Goal: Task Accomplishment & Management: Use online tool/utility

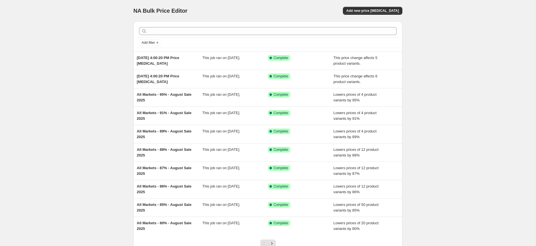
click at [180, 35] on div at bounding box center [268, 31] width 262 height 12
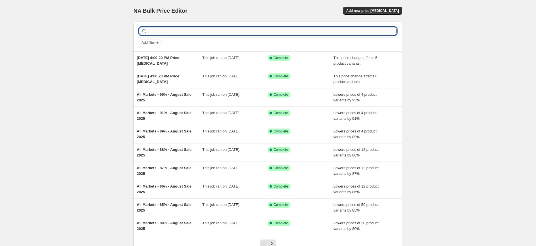
click at [180, 34] on input "text" at bounding box center [272, 31] width 248 height 8
paste input "MISSES MACARON BABYDOLL DRESS"
type input "MISSES MACARON BABYDOLL DRESS"
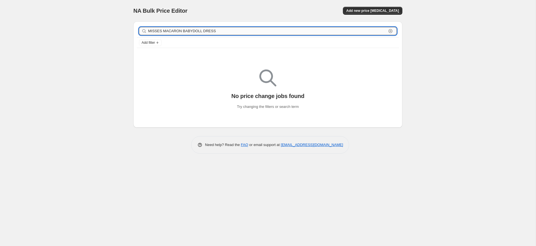
click at [383, 28] on input "MISSES MACARON BABYDOLL DRESS" at bounding box center [267, 31] width 238 height 8
drag, startPoint x: 400, startPoint y: 32, endPoint x: 397, endPoint y: 31, distance: 3.8
click at [400, 31] on div "MISSES MACARON BABYDOLL DRESS Clear Add filter" at bounding box center [267, 37] width 269 height 30
click at [392, 30] on div "MISSES MACARON BABYDOLL DRESS Clear" at bounding box center [267, 31] width 257 height 8
click at [391, 31] on icon "button" at bounding box center [390, 31] width 6 height 6
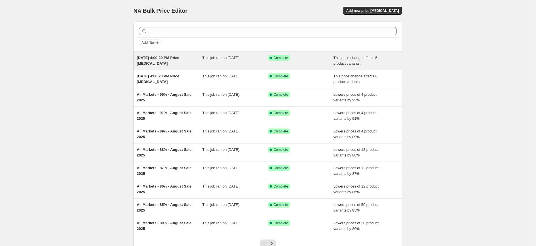
click at [183, 64] on div "[DATE] 4:00:20 PM Price [MEDICAL_DATA]" at bounding box center [170, 60] width 66 height 11
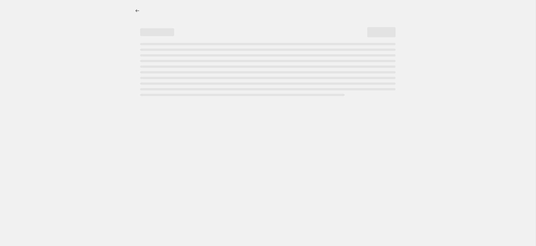
select select "no_change"
select select "remove"
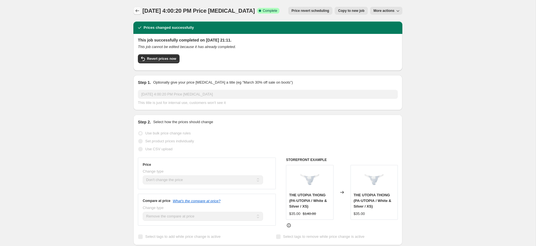
click at [138, 11] on icon "Price change jobs" at bounding box center [138, 10] width 4 height 3
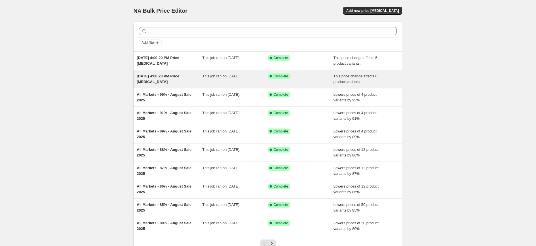
click at [187, 79] on div "[DATE] 4:00:20 PM Price [MEDICAL_DATA]" at bounding box center [170, 79] width 66 height 11
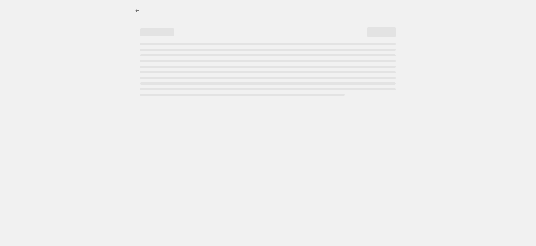
select select "no_change"
select select "remove"
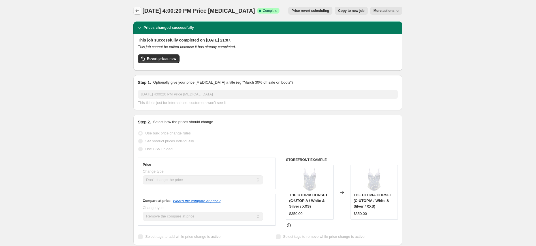
click at [139, 11] on icon "Price change jobs" at bounding box center [137, 11] width 6 height 6
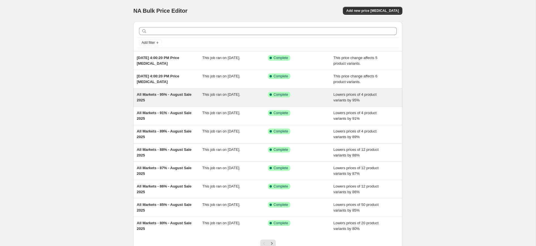
click at [176, 96] on span "All Markets - 95% - August Sale 2025" at bounding box center [164, 98] width 55 height 10
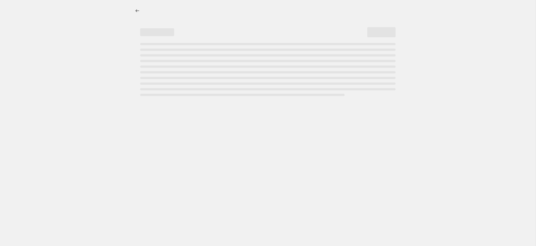
select select "percentage"
select select "tag"
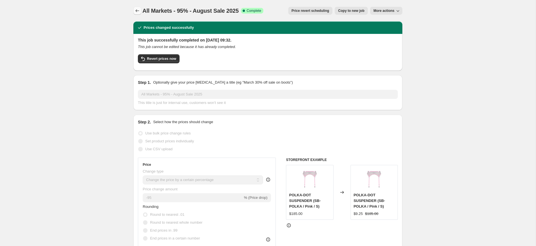
click at [139, 11] on icon "Price change jobs" at bounding box center [137, 11] width 6 height 6
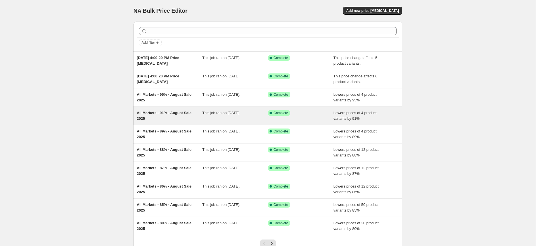
click at [176, 113] on span "All Markets - 91% - August Sale 2025" at bounding box center [164, 116] width 55 height 10
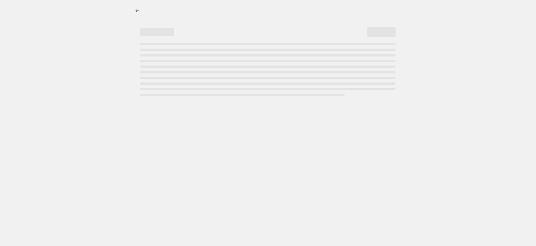
select select "percentage"
select select "tag"
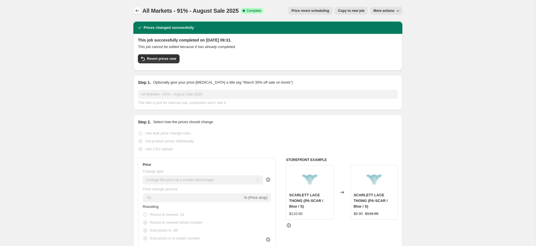
click at [136, 10] on icon "Price change jobs" at bounding box center [138, 10] width 4 height 3
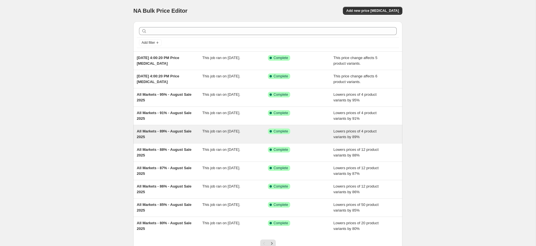
click at [151, 132] on span "All Markets - 89% - August Sale 2025" at bounding box center [164, 134] width 55 height 10
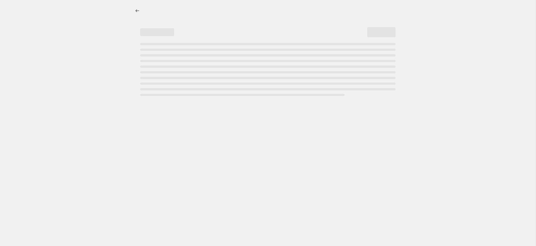
select select "percentage"
select select "tag"
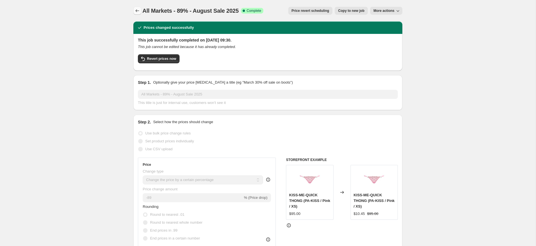
click at [139, 9] on icon "Price change jobs" at bounding box center [137, 11] width 6 height 6
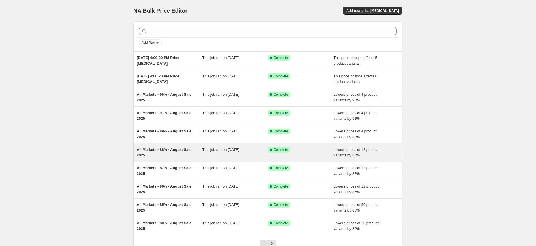
click at [161, 152] on div "All Markets - 88% - August Sale 2025" at bounding box center [170, 152] width 66 height 11
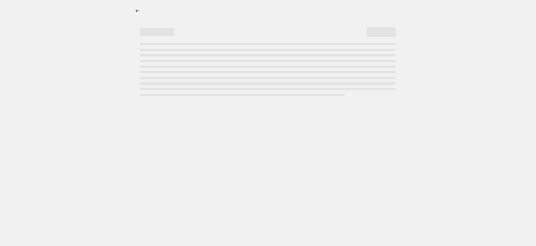
select select "percentage"
select select "tag"
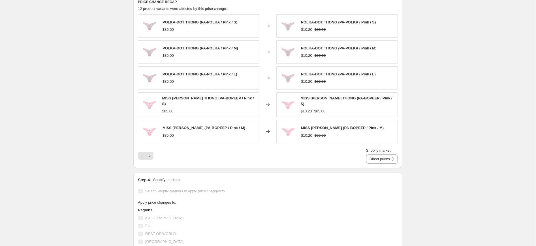
scroll to position [439, 0]
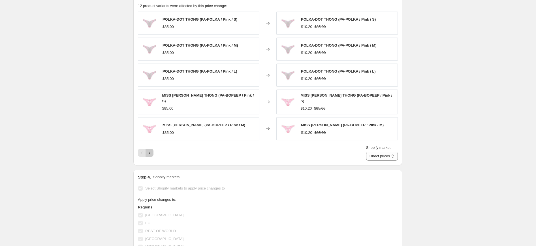
click at [151, 152] on icon "Next" at bounding box center [150, 153] width 6 height 6
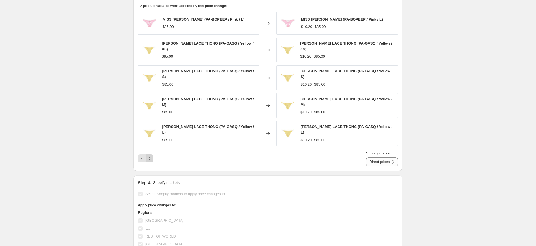
click at [151, 156] on icon "Next" at bounding box center [150, 159] width 6 height 6
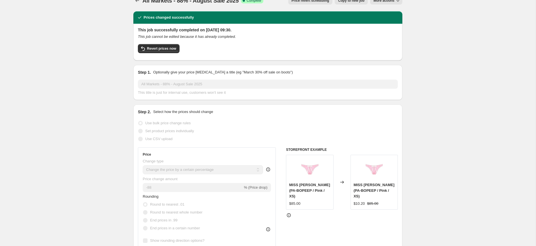
scroll to position [0, 0]
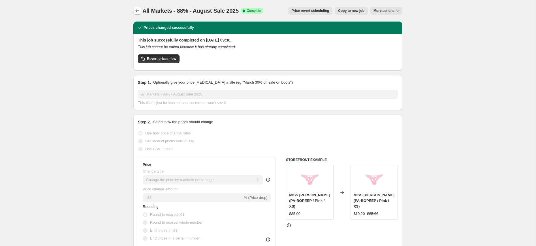
click at [137, 12] on icon "Price change jobs" at bounding box center [137, 11] width 6 height 6
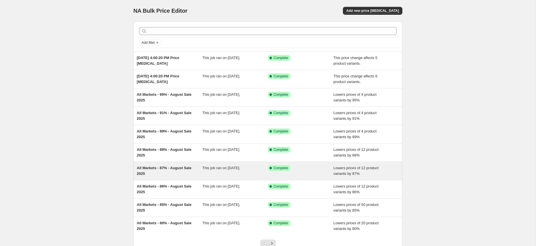
click at [152, 166] on span "All Markets - 87% - August Sale 2025" at bounding box center [164, 171] width 55 height 10
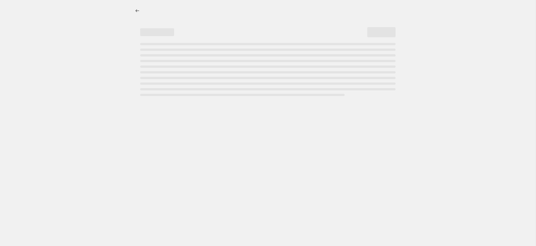
select select "percentage"
select select "tag"
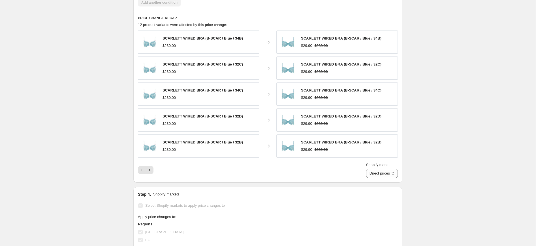
scroll to position [422, 0]
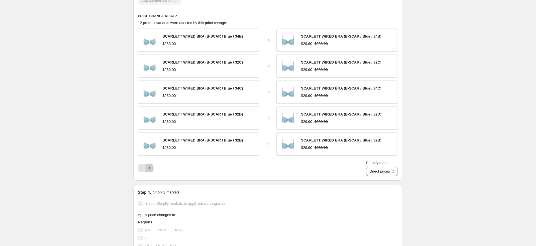
click at [149, 170] on icon "Next" at bounding box center [150, 169] width 6 height 6
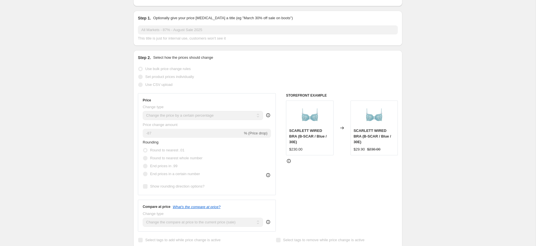
scroll to position [0, 0]
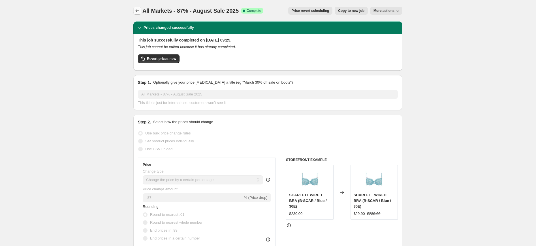
click at [139, 11] on icon "Price change jobs" at bounding box center [137, 11] width 6 height 6
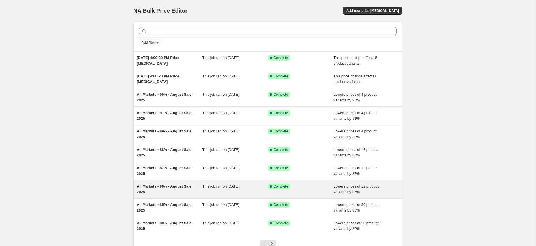
click at [151, 184] on div "All Markets - 86% - August Sale 2025 This job ran on [DATE]. Success Complete C…" at bounding box center [267, 189] width 269 height 18
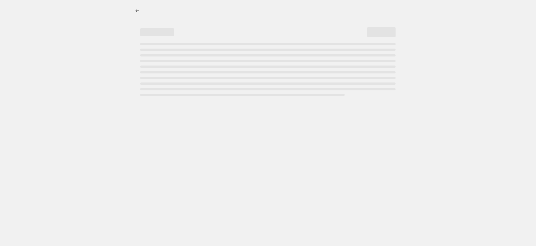
select select "percentage"
select select "tag"
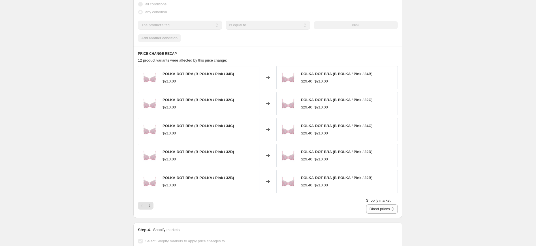
scroll to position [463, 0]
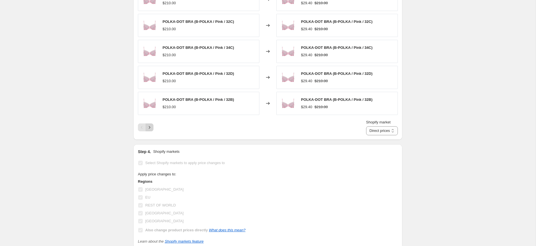
click at [147, 124] on button "Next" at bounding box center [149, 128] width 8 height 8
click at [149, 128] on icon "Next" at bounding box center [150, 128] width 6 height 6
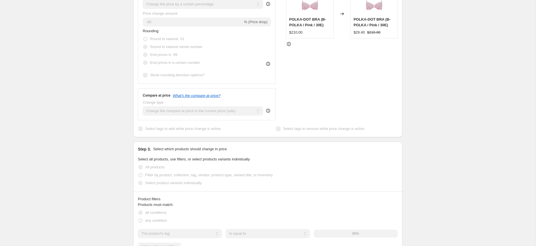
scroll to position [0, 0]
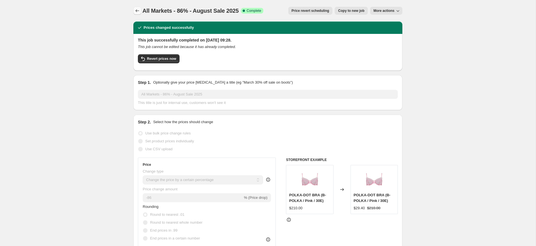
click at [140, 10] on icon "Price change jobs" at bounding box center [137, 11] width 6 height 6
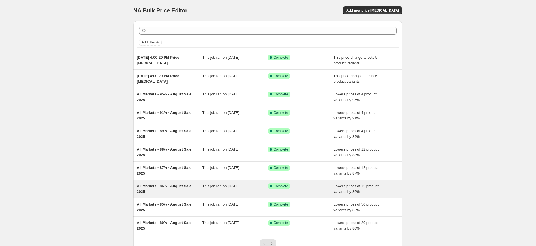
scroll to position [12, 0]
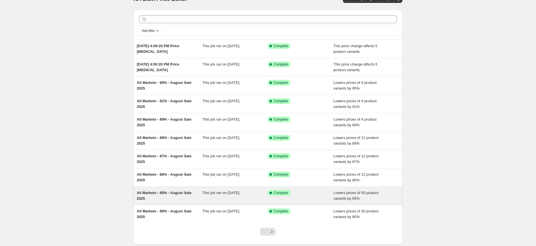
click at [188, 199] on div "All Markets - 85% - August Sale 2025" at bounding box center [170, 195] width 66 height 11
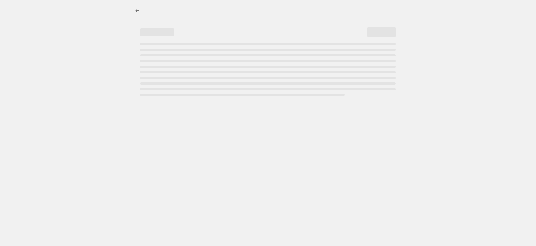
select select "percentage"
select select "tag"
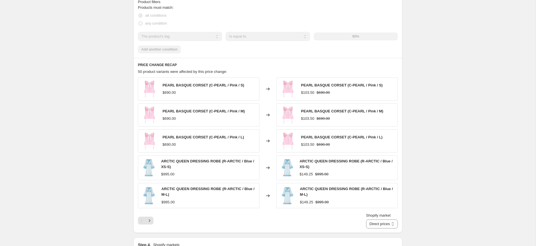
scroll to position [374, 0]
click at [151, 223] on icon "Next" at bounding box center [150, 221] width 6 height 6
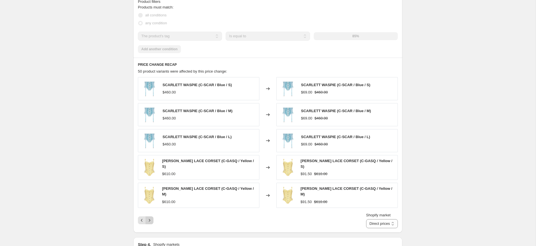
click at [151, 219] on icon "Next" at bounding box center [150, 221] width 6 height 6
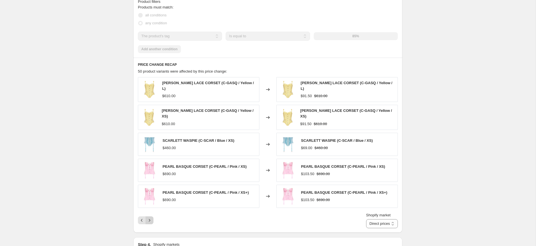
click at [151, 218] on icon "Next" at bounding box center [150, 221] width 6 height 6
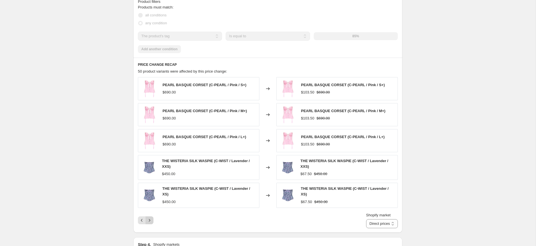
click at [151, 218] on icon "Next" at bounding box center [150, 221] width 6 height 6
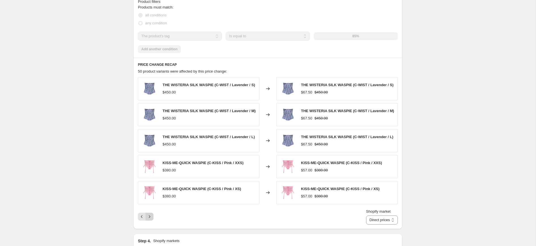
click at [151, 218] on div "Shopify market Direct prices [GEOGRAPHIC_DATA] [GEOGRAPHIC_DATA] REST OF WORLD …" at bounding box center [268, 217] width 260 height 16
click at [151, 219] on button "Next" at bounding box center [149, 217] width 8 height 8
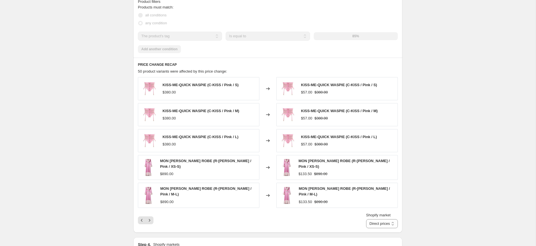
click at [150, 222] on div "Shopify market Direct prices [GEOGRAPHIC_DATA] [GEOGRAPHIC_DATA] REST OF WORLD …" at bounding box center [268, 221] width 260 height 16
click at [150, 218] on icon "Next" at bounding box center [150, 221] width 6 height 6
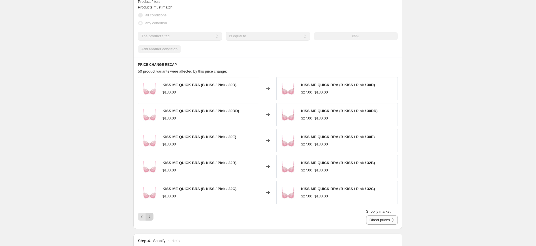
click at [149, 217] on icon "Next" at bounding box center [150, 217] width 6 height 6
click at [149, 217] on div "Pagination" at bounding box center [149, 217] width 8 height 8
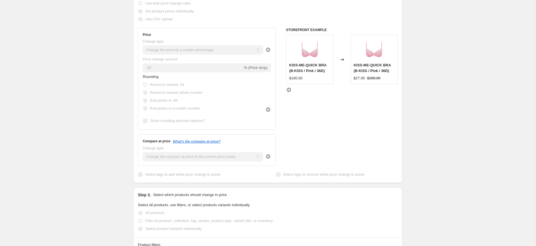
scroll to position [0, 0]
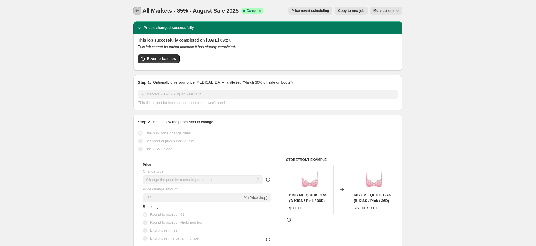
click at [138, 13] on icon "Price change jobs" at bounding box center [137, 11] width 6 height 6
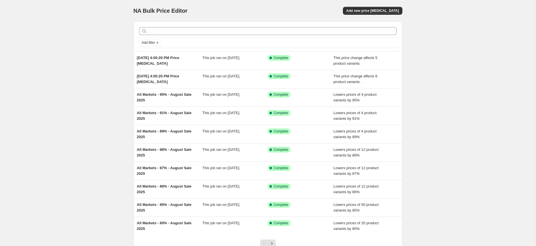
scroll to position [45, 0]
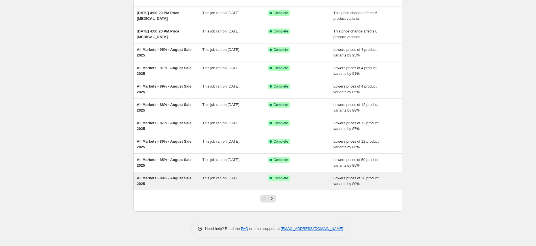
click at [179, 181] on div "All Markets - 80% - August Sale 2025" at bounding box center [170, 181] width 66 height 11
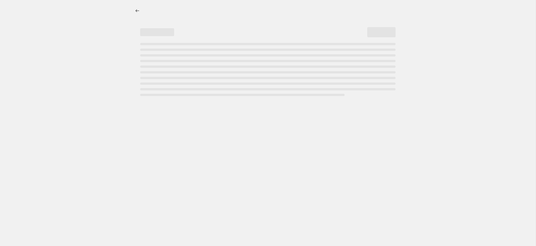
select select "percentage"
select select "tag"
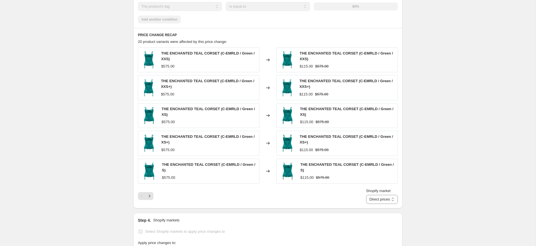
scroll to position [409, 0]
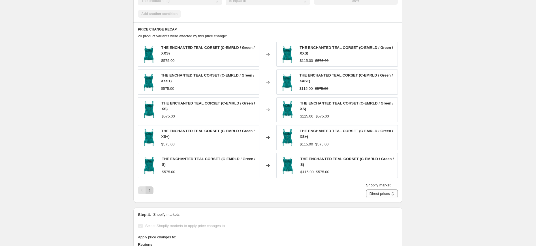
click at [147, 191] on icon "Next" at bounding box center [150, 191] width 6 height 6
click at [149, 190] on icon "Next" at bounding box center [150, 191] width 6 height 6
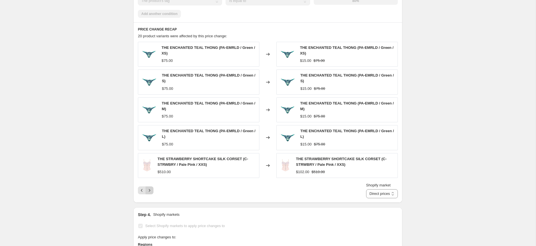
click at [149, 190] on icon "Next" at bounding box center [150, 191] width 6 height 6
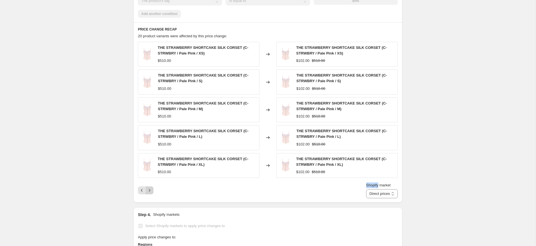
click at [149, 190] on div "Pagination" at bounding box center [149, 191] width 8 height 8
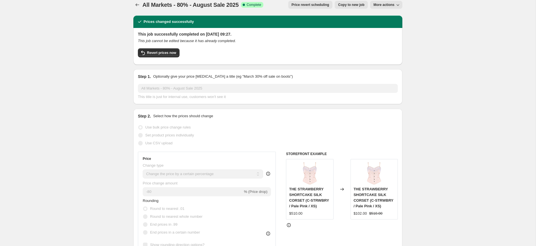
scroll to position [0, 0]
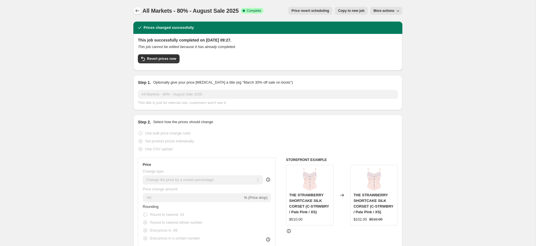
click at [136, 10] on icon "Price change jobs" at bounding box center [138, 10] width 4 height 3
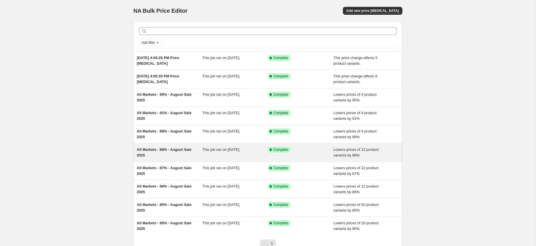
scroll to position [45, 0]
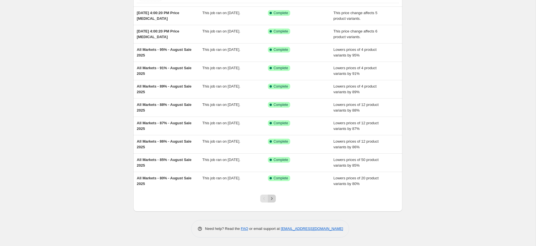
click at [273, 197] on icon "Next" at bounding box center [272, 199] width 6 height 6
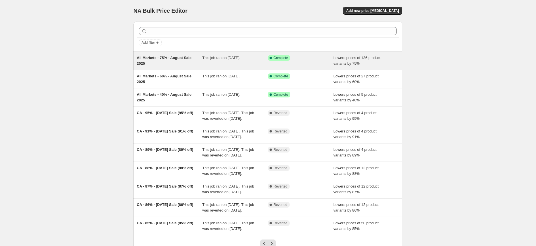
click at [172, 62] on div "All Markets - 75% - August Sale 2025" at bounding box center [170, 60] width 66 height 11
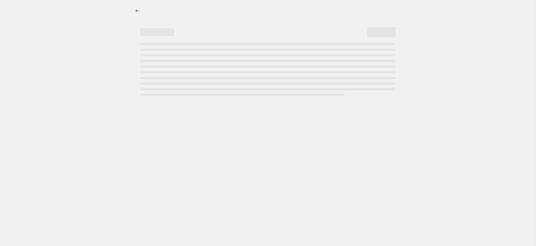
select select "percentage"
select select "tag"
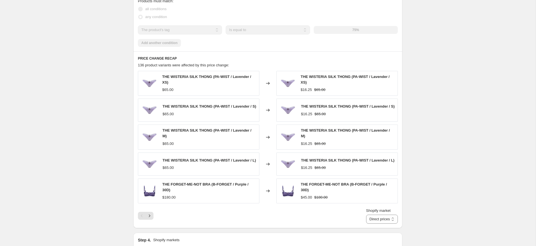
scroll to position [427, 0]
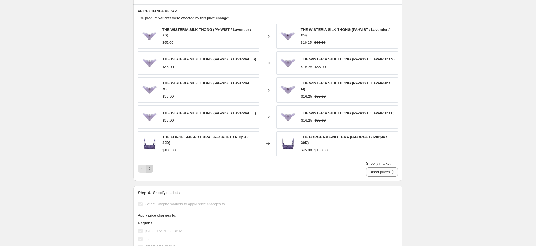
click at [147, 172] on icon "Next" at bounding box center [150, 169] width 6 height 6
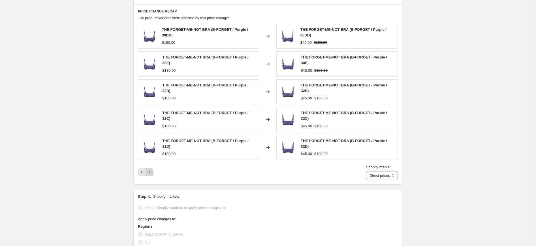
click at [151, 173] on icon "Next" at bounding box center [150, 173] width 6 height 6
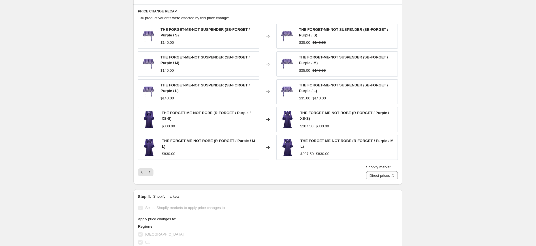
click at [151, 173] on icon "Next" at bounding box center [150, 173] width 6 height 6
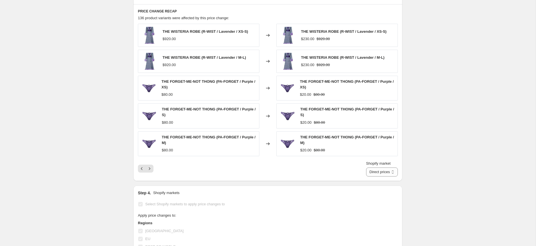
click at [151, 173] on div "Shopify market Direct prices [GEOGRAPHIC_DATA] [GEOGRAPHIC_DATA] REST OF WORLD …" at bounding box center [268, 169] width 260 height 16
click at [150, 171] on icon "Next" at bounding box center [150, 169] width 6 height 6
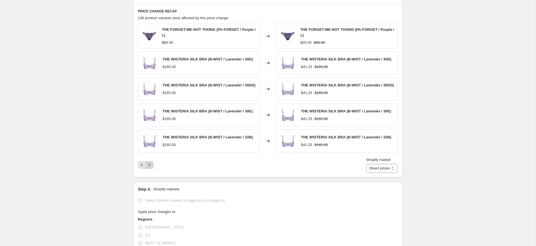
click at [150, 168] on icon "Next" at bounding box center [150, 165] width 6 height 6
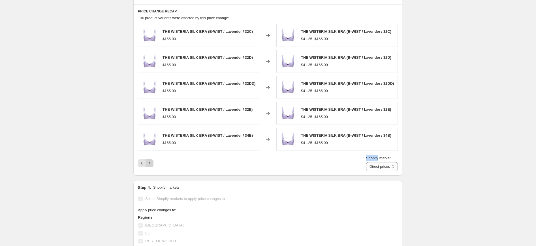
click at [150, 169] on div "Shopify market Direct prices [GEOGRAPHIC_DATA] [GEOGRAPHIC_DATA] REST OF WORLD …" at bounding box center [268, 164] width 260 height 16
click at [150, 166] on icon "Next" at bounding box center [150, 164] width 6 height 6
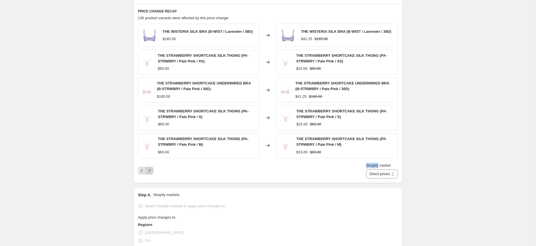
click at [150, 167] on button "Next" at bounding box center [149, 171] width 8 height 8
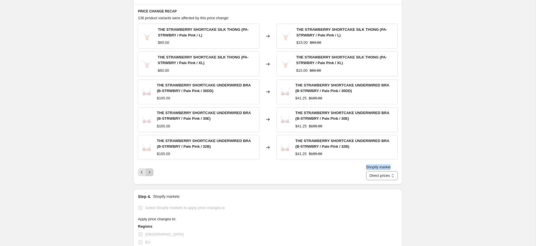
click at [150, 167] on div "Shopify market Direct prices [GEOGRAPHIC_DATA] [GEOGRAPHIC_DATA] REST OF WORLD …" at bounding box center [268, 173] width 260 height 16
click at [150, 169] on button "Next" at bounding box center [149, 173] width 8 height 8
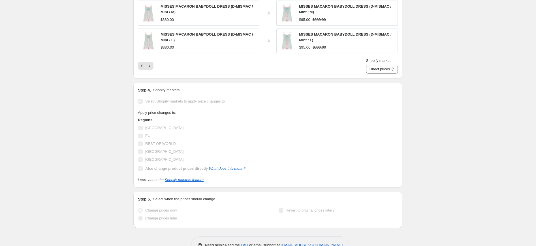
scroll to position [0, 0]
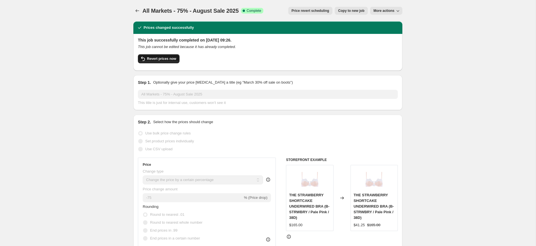
click at [167, 58] on span "Revert prices now" at bounding box center [161, 59] width 29 height 5
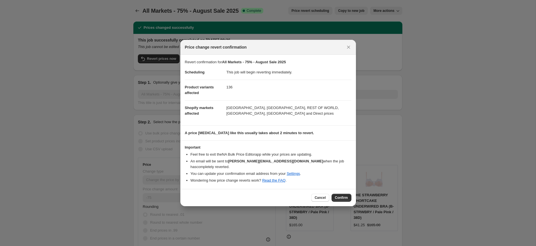
click at [321, 197] on span "Cancel" at bounding box center [319, 198] width 11 height 5
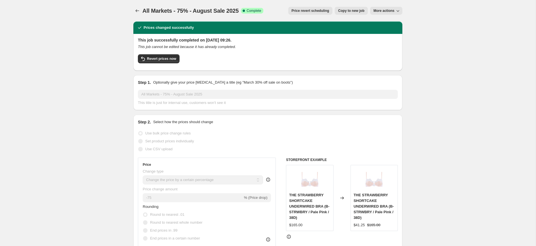
click at [391, 10] on span "More actions" at bounding box center [383, 10] width 21 height 5
drag, startPoint x: 60, startPoint y: 80, endPoint x: 12, endPoint y: 50, distance: 56.7
